Goal: Transaction & Acquisition: Purchase product/service

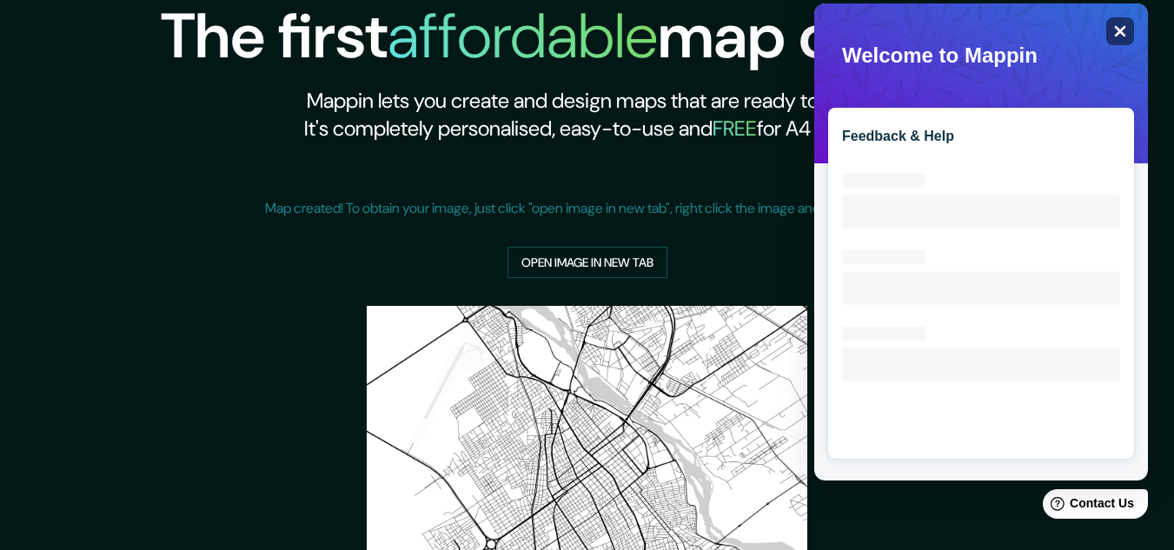
click at [1117, 33] on icon "Close" at bounding box center [1119, 30] width 13 height 13
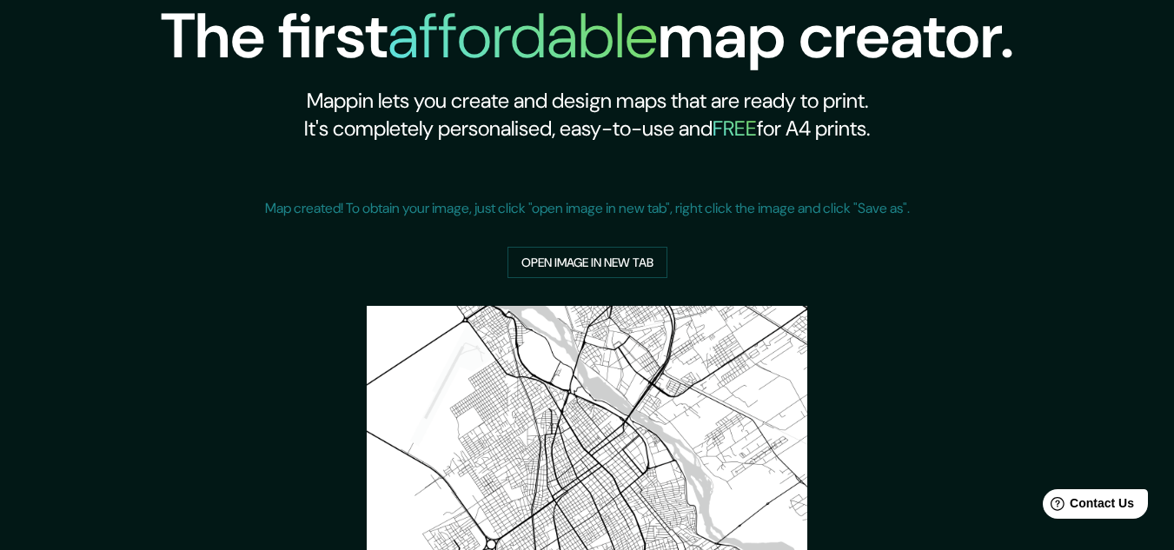
scroll to position [335, 0]
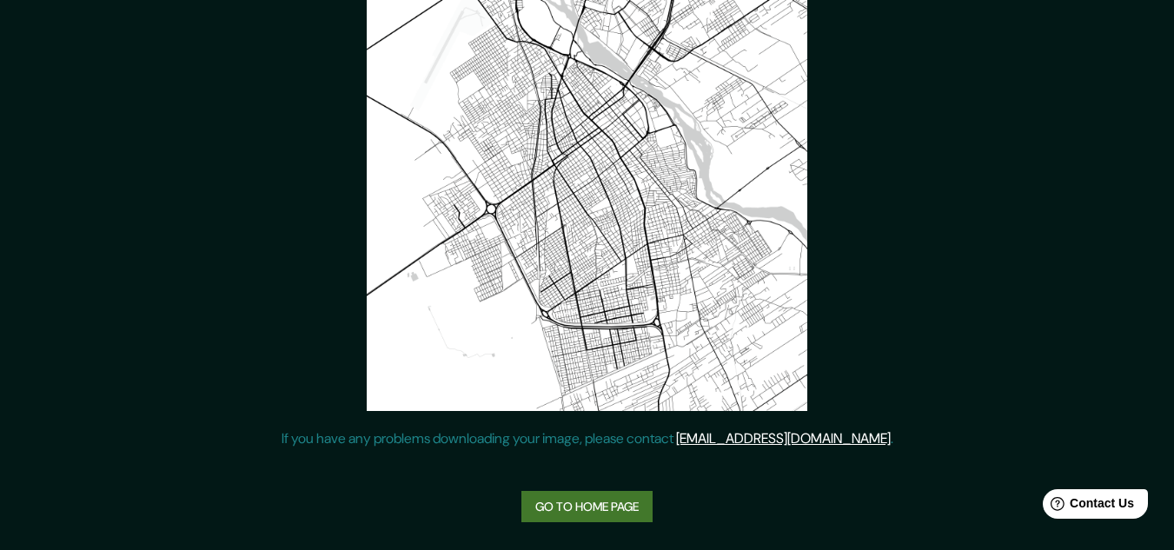
click at [599, 502] on link "Go to home page" at bounding box center [586, 507] width 131 height 32
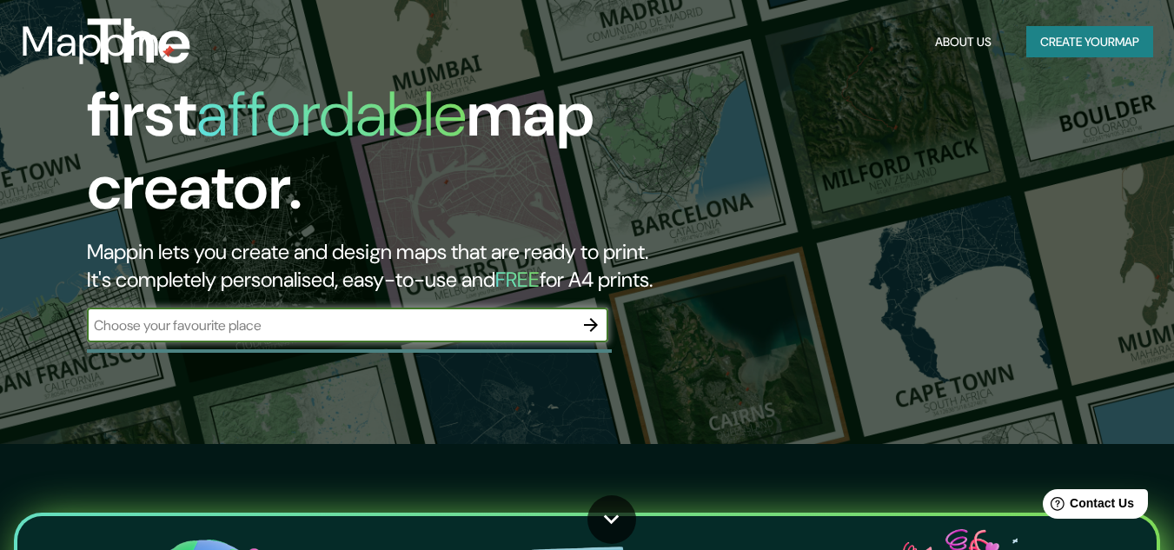
scroll to position [10, 0]
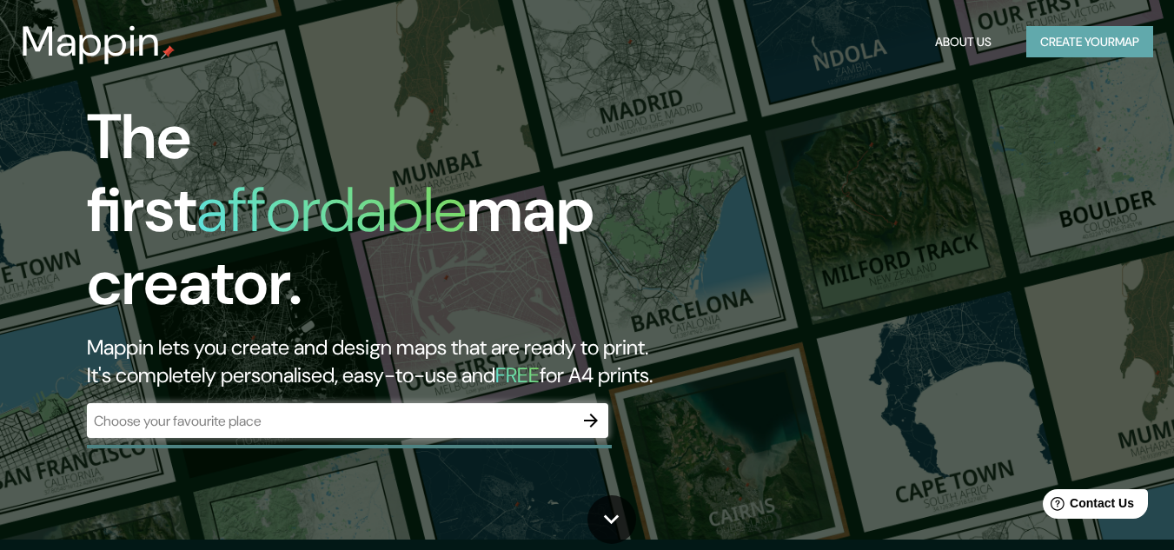
click at [1109, 30] on button "Create your map" at bounding box center [1089, 42] width 127 height 32
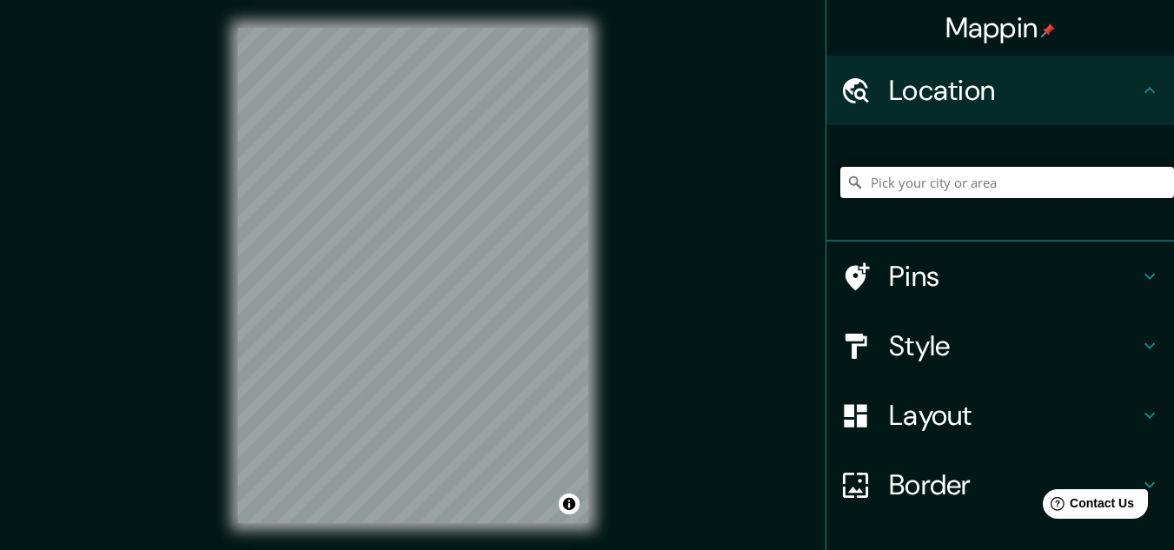
click at [936, 172] on input "Pick your city or area" at bounding box center [1007, 182] width 334 height 31
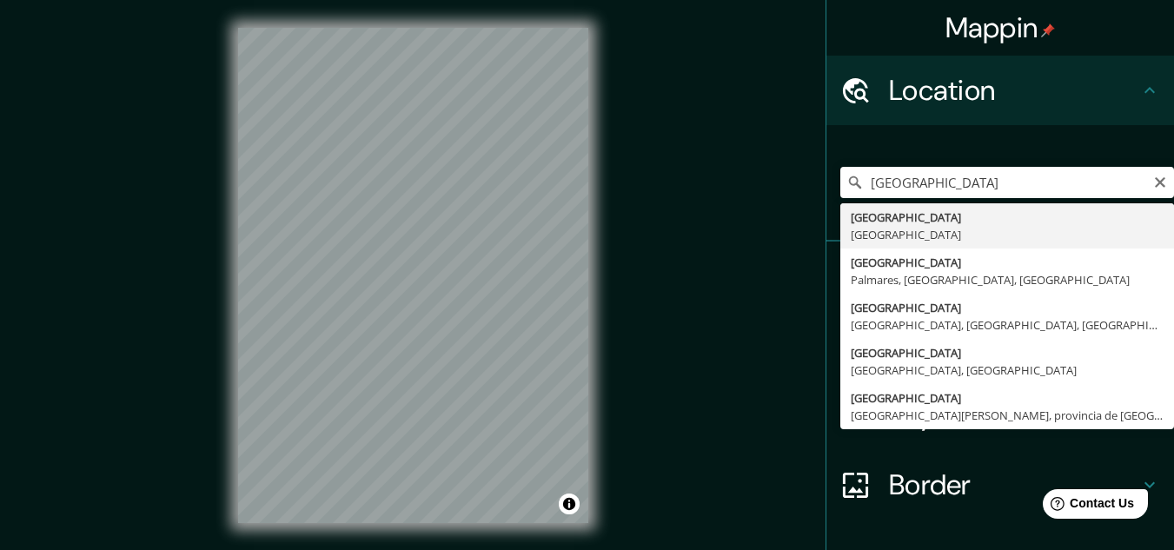
type input "Buenos Aires, Argentina"
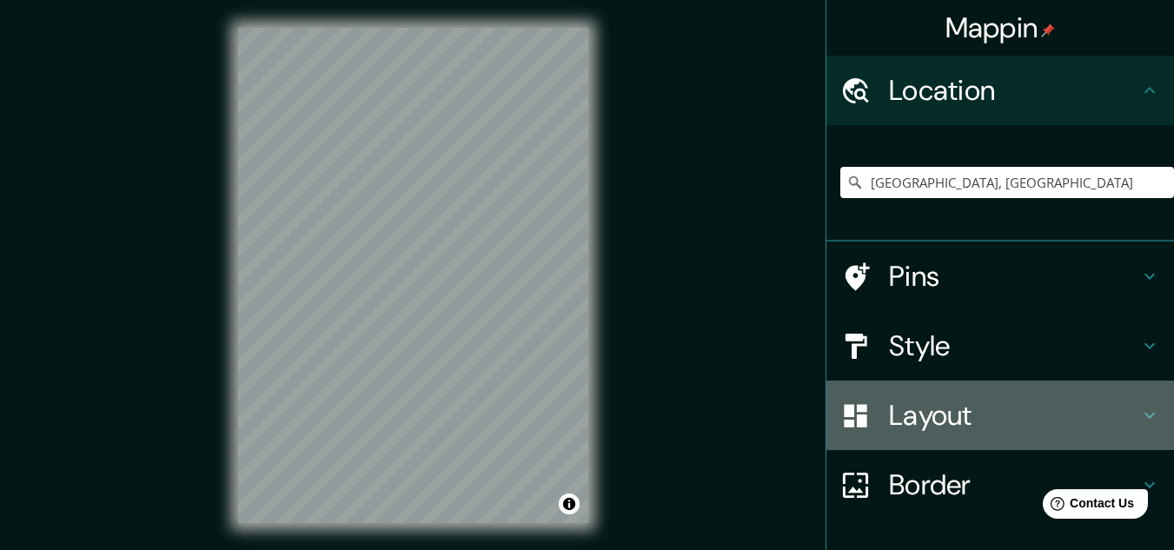
click at [927, 433] on h4 "Layout" at bounding box center [1014, 415] width 250 height 35
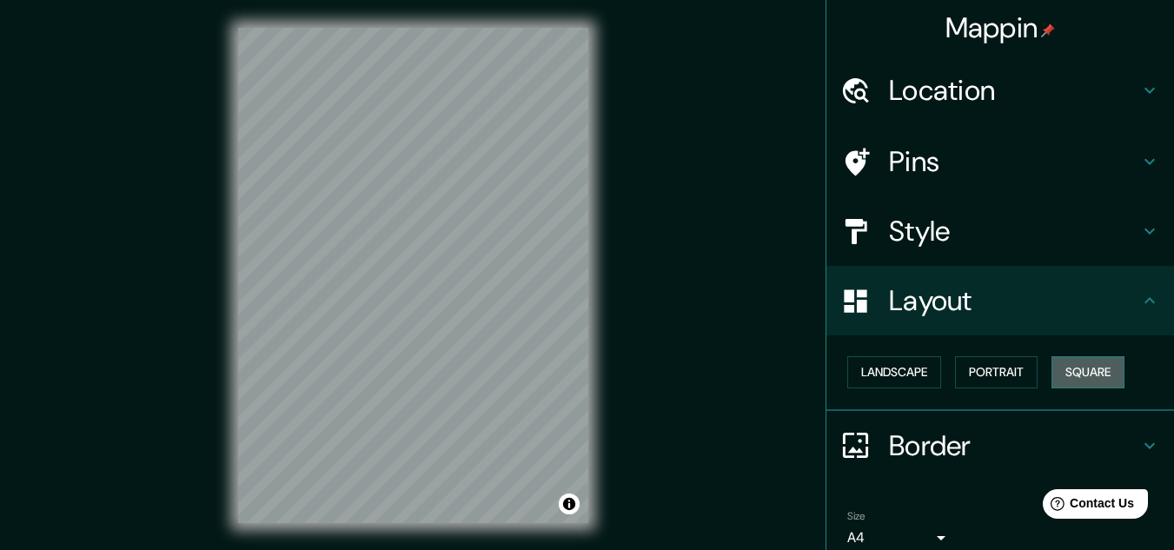
click at [1062, 372] on button "Square" at bounding box center [1087, 372] width 73 height 32
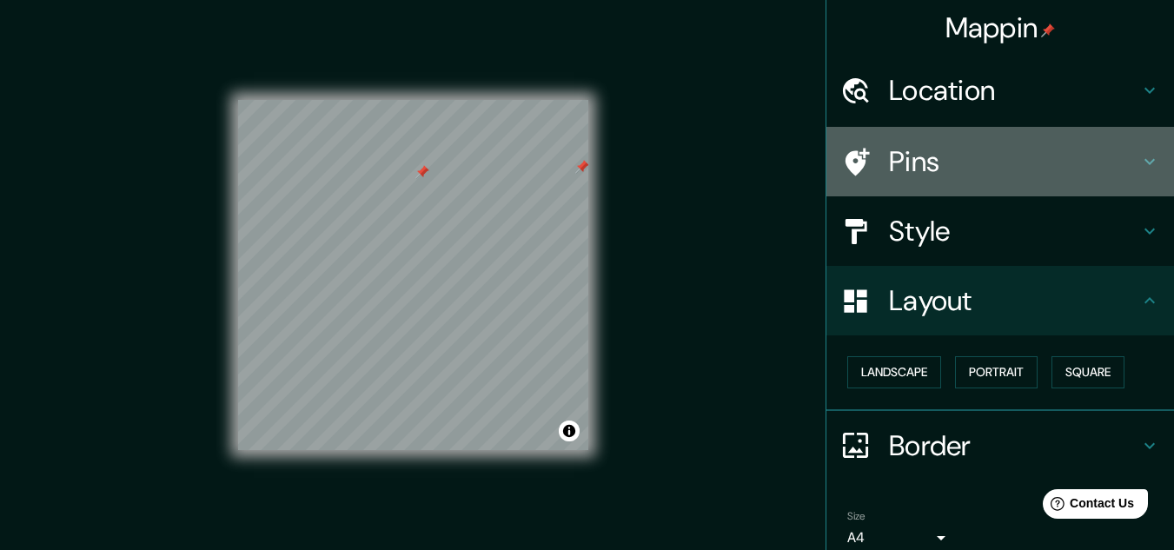
click at [898, 183] on div "Pins" at bounding box center [1000, 162] width 348 height 70
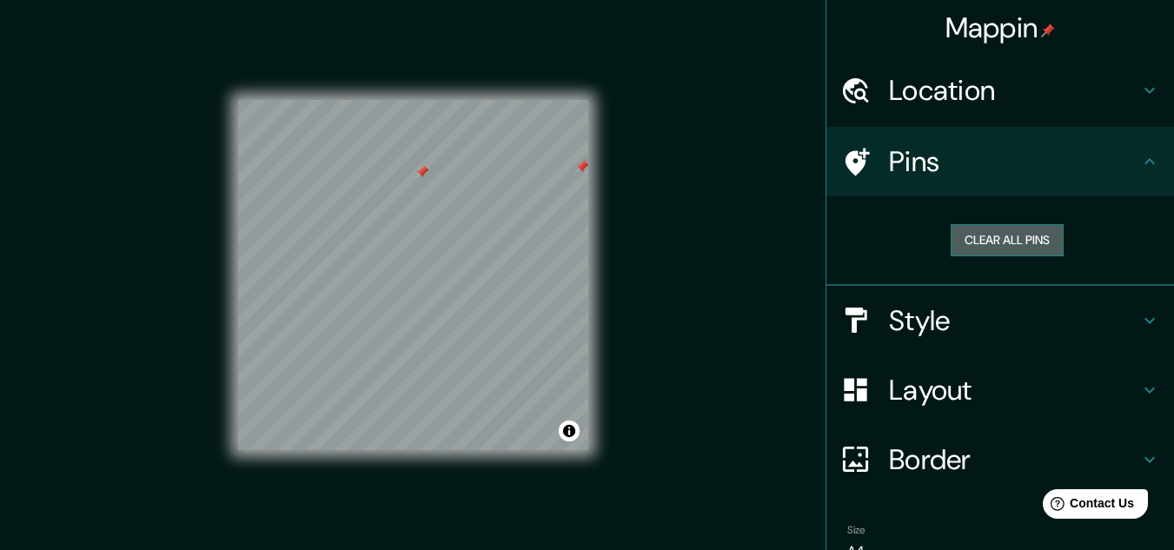
click at [975, 240] on button "Clear all pins" at bounding box center [1007, 240] width 113 height 32
click at [759, 244] on div "Mappin Location Buenos Aires, Argentina Pins Clear all pins Style Layout Border…" at bounding box center [587, 289] width 1174 height 579
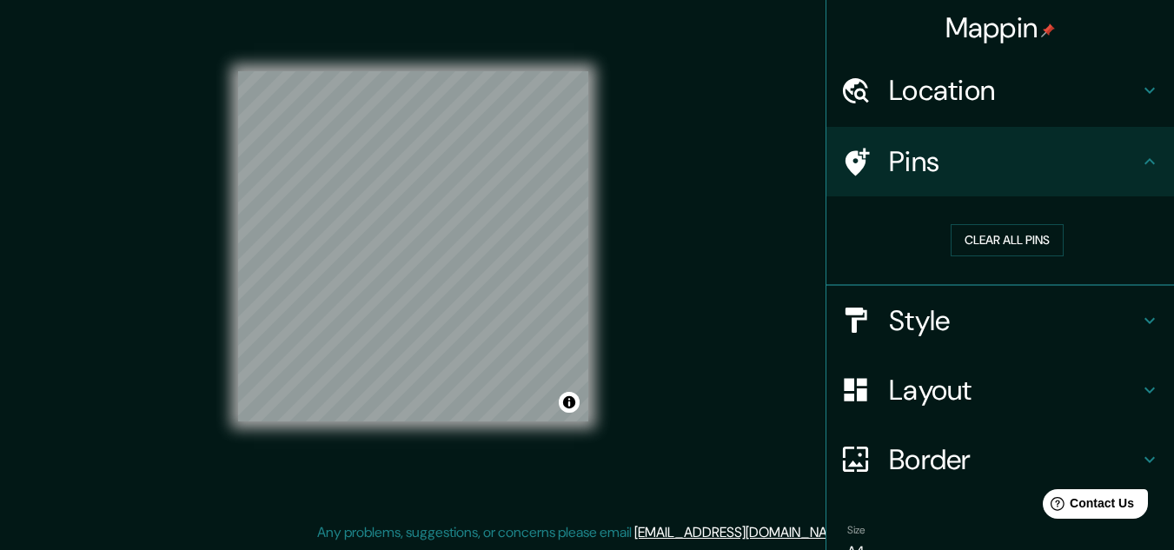
scroll to position [89, 0]
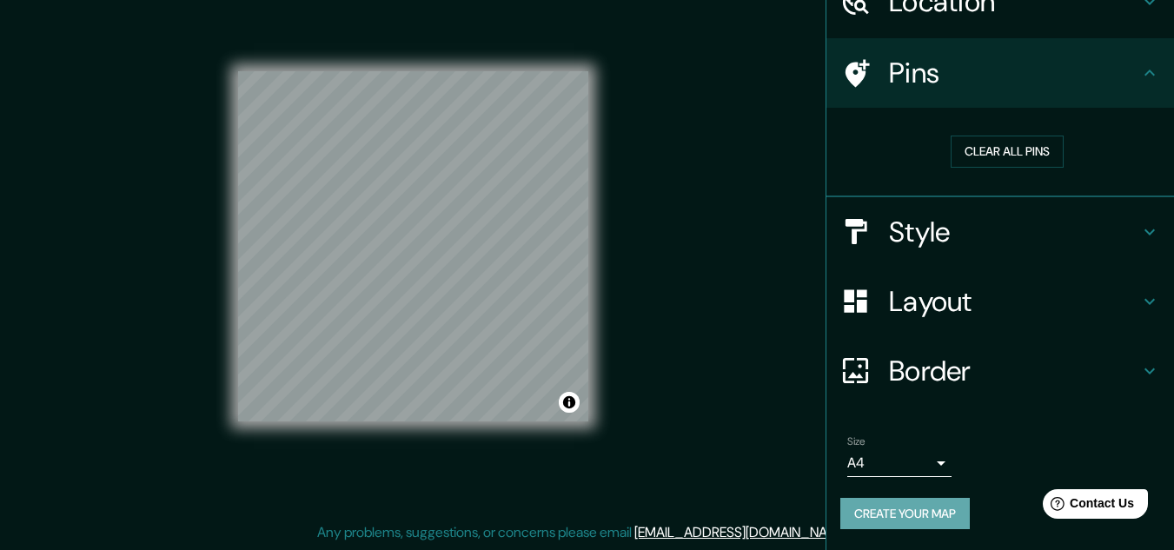
click at [915, 521] on button "Create your map" at bounding box center [904, 514] width 129 height 32
